Goal: Task Accomplishment & Management: Use online tool/utility

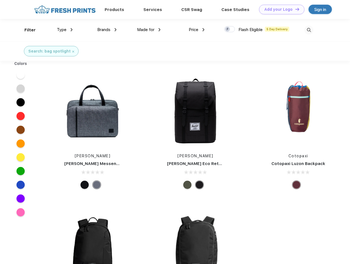
scroll to position [0, 0]
click at [280, 9] on link "Add your Logo Design Tool" at bounding box center [281, 10] width 45 height 10
click at [0, 0] on div "Design Tool" at bounding box center [0, 0] width 0 height 0
click at [295, 9] on link "Add your Logo Design Tool" at bounding box center [281, 10] width 45 height 10
click at [26, 30] on div "Filter" at bounding box center [29, 30] width 11 height 6
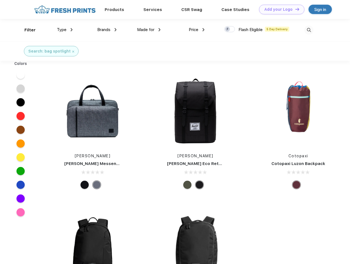
click at [65, 30] on span "Type" at bounding box center [62, 29] width 10 height 5
click at [107, 30] on span "Brands" at bounding box center [103, 29] width 13 height 5
click at [149, 30] on span "Made for" at bounding box center [145, 29] width 17 height 5
click at [197, 30] on span "Price" at bounding box center [194, 29] width 10 height 5
click at [230, 29] on div at bounding box center [229, 29] width 11 height 6
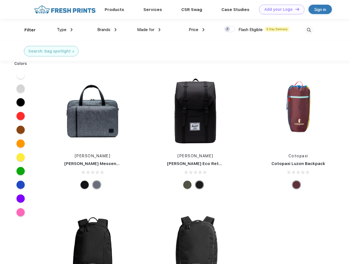
click at [228, 29] on input "checkbox" at bounding box center [226, 28] width 4 height 4
click at [309, 30] on img at bounding box center [308, 30] width 9 height 9
